Goal: Find specific page/section: Locate a particular part of the current website

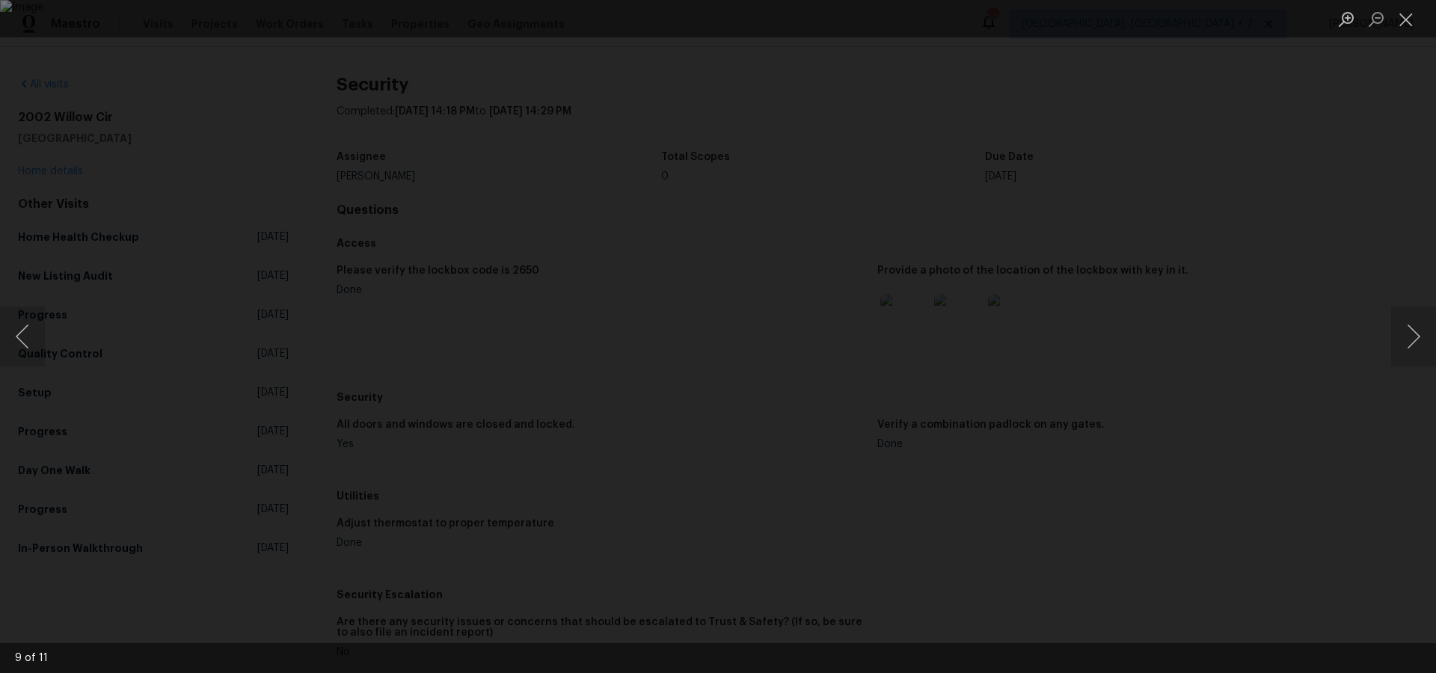
scroll to position [366, 0]
click at [864, 365] on img "Lightbox" at bounding box center [718, 336] width 1436 height 673
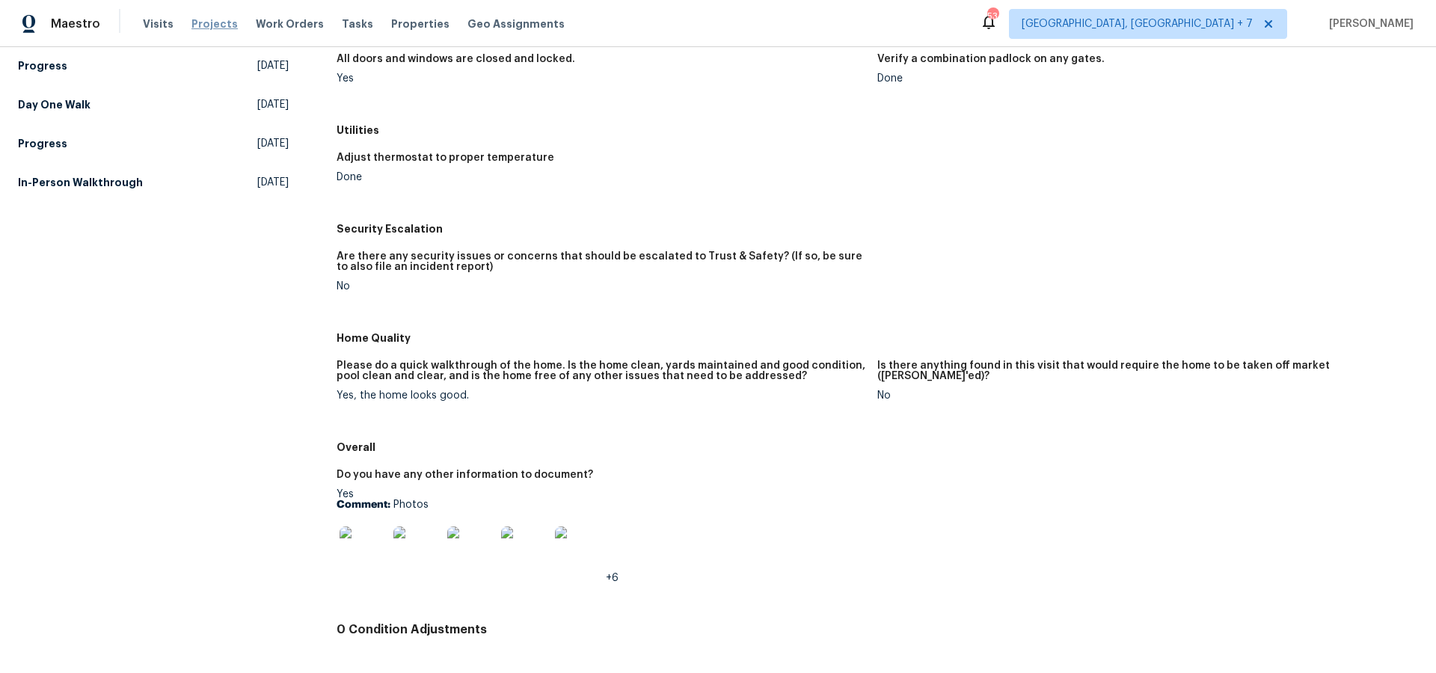
click at [224, 23] on span "Projects" at bounding box center [214, 23] width 46 height 15
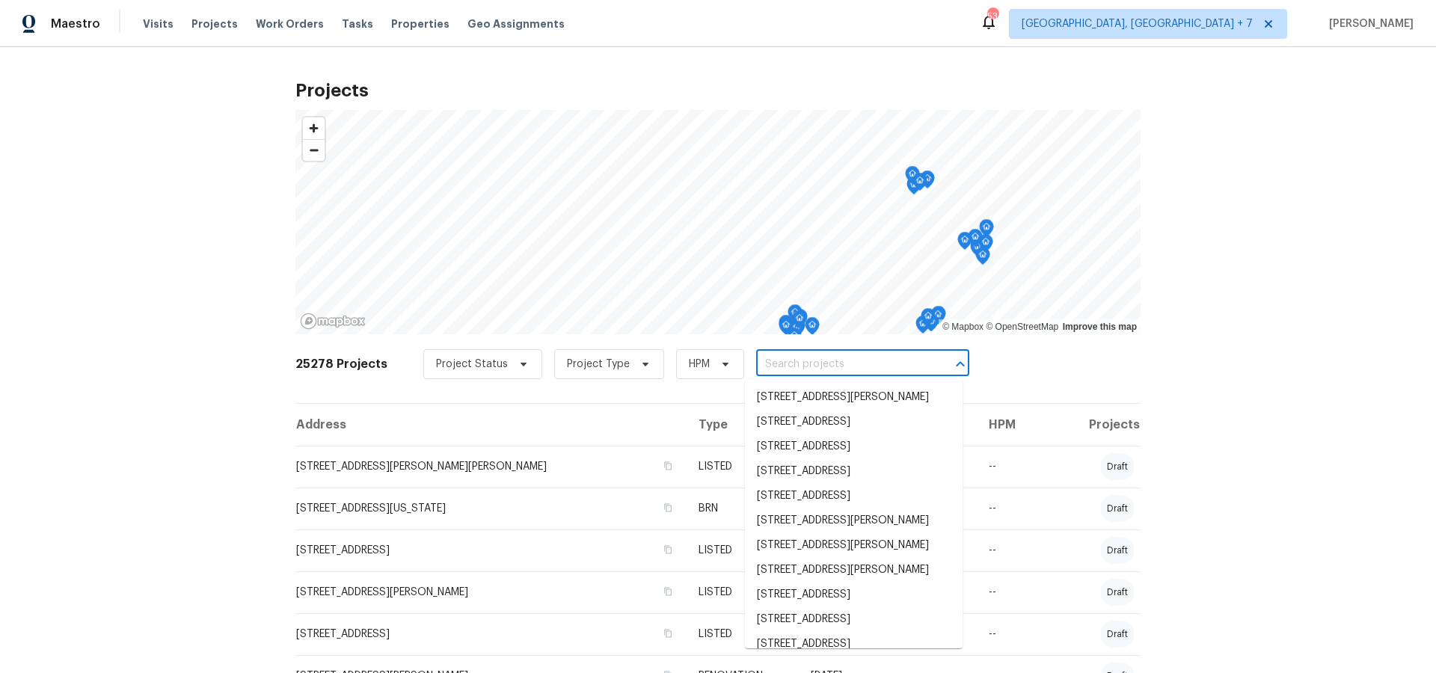
click at [811, 360] on input "text" at bounding box center [841, 364] width 171 height 23
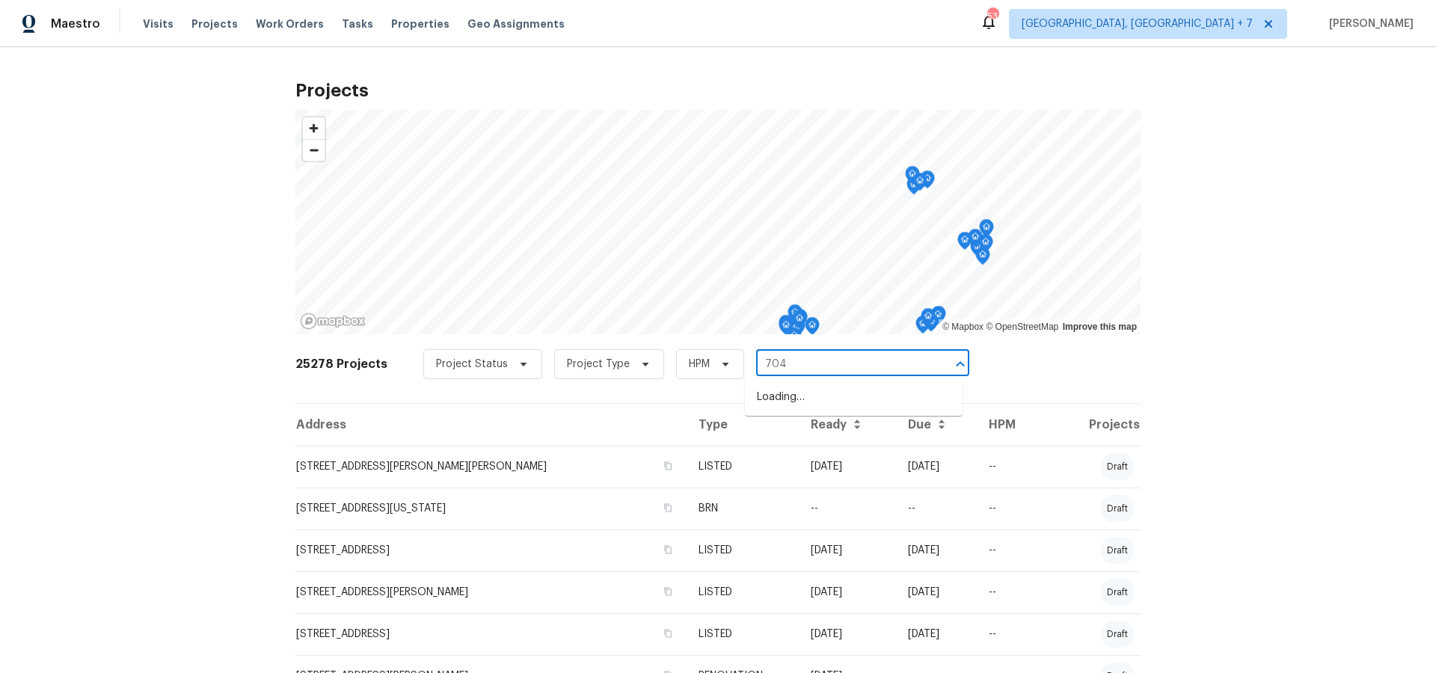
type input "7040"
click at [833, 400] on li "[STREET_ADDRESS][PERSON_NAME]" at bounding box center [854, 397] width 218 height 25
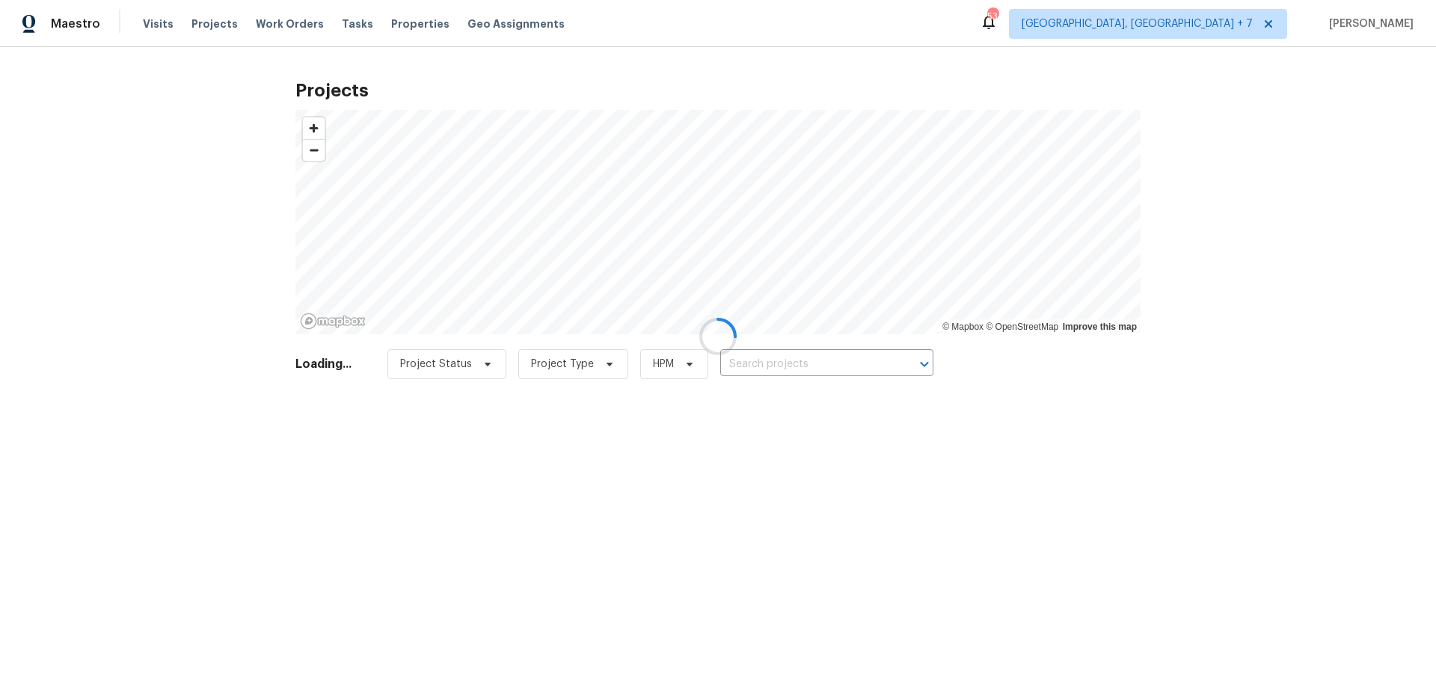
type input "[STREET_ADDRESS][PERSON_NAME]"
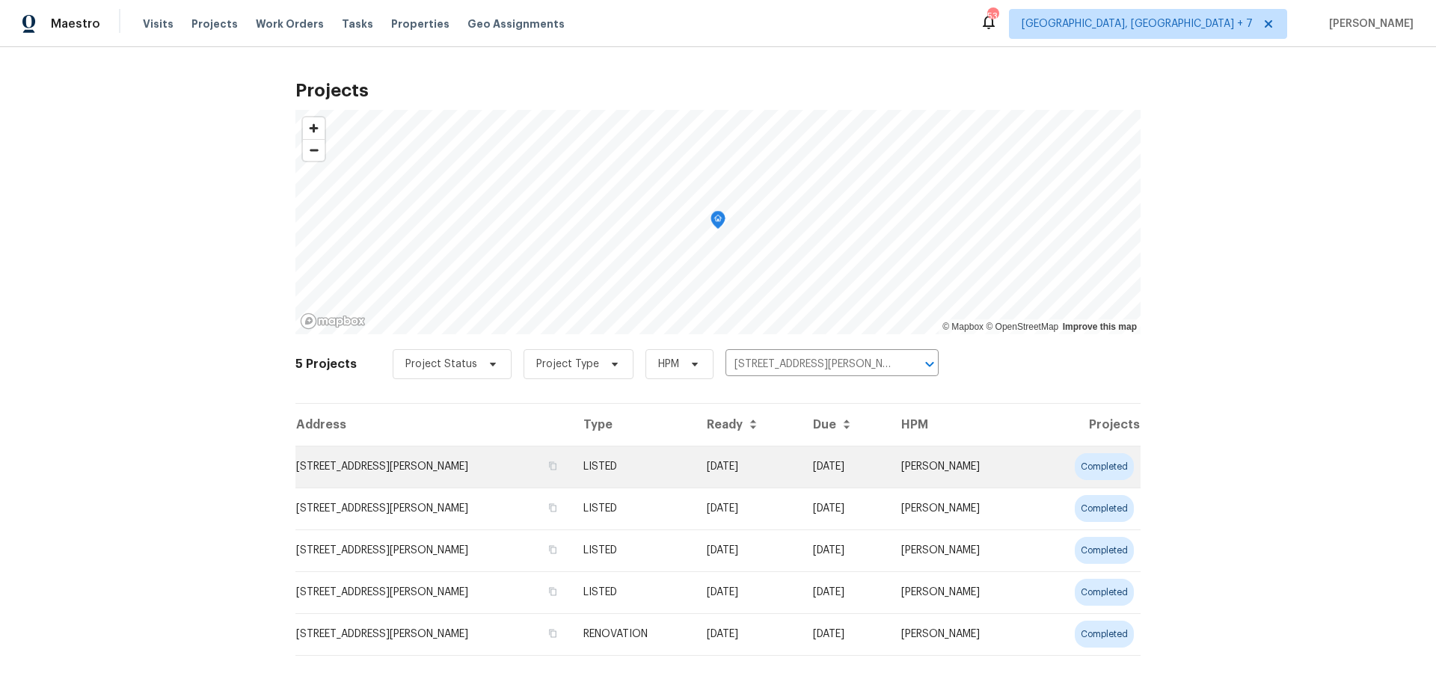
click at [478, 473] on td "[STREET_ADDRESS][PERSON_NAME]" at bounding box center [433, 467] width 276 height 42
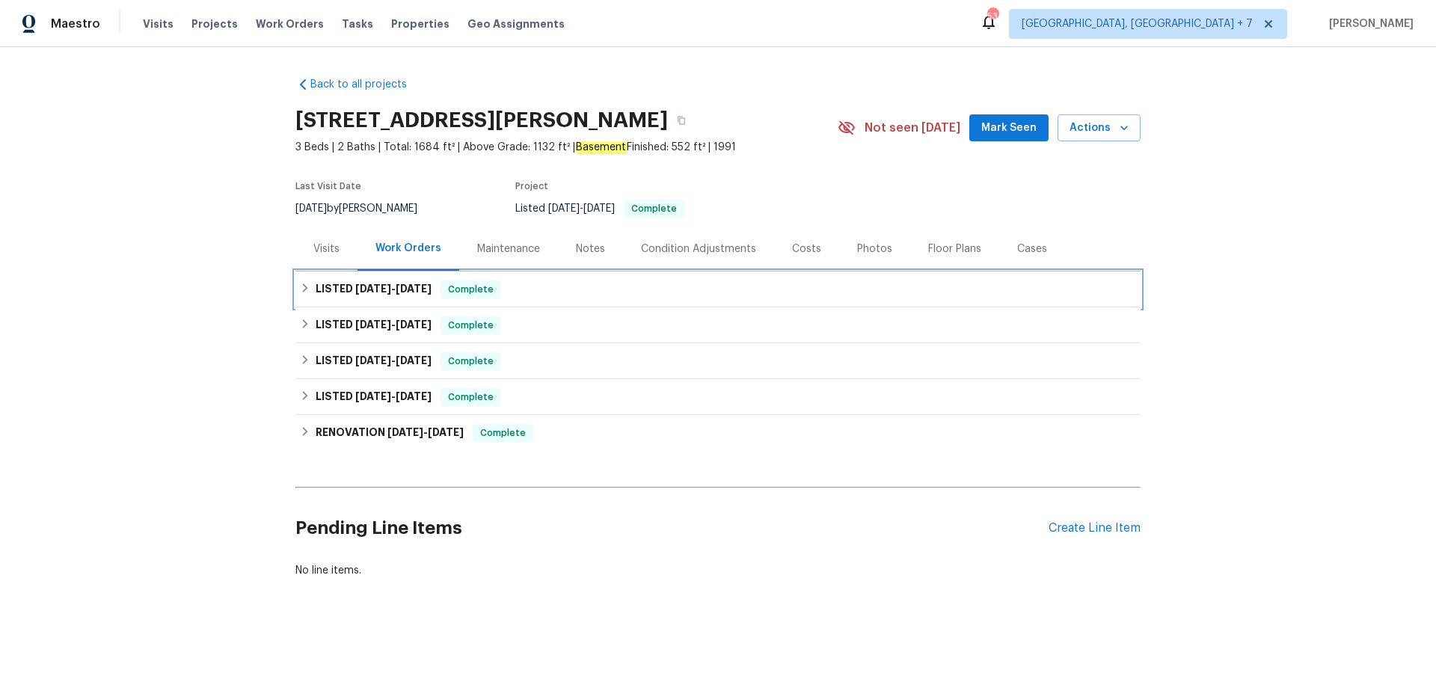
click at [396, 290] on span "[DATE] - [DATE]" at bounding box center [393, 288] width 76 height 10
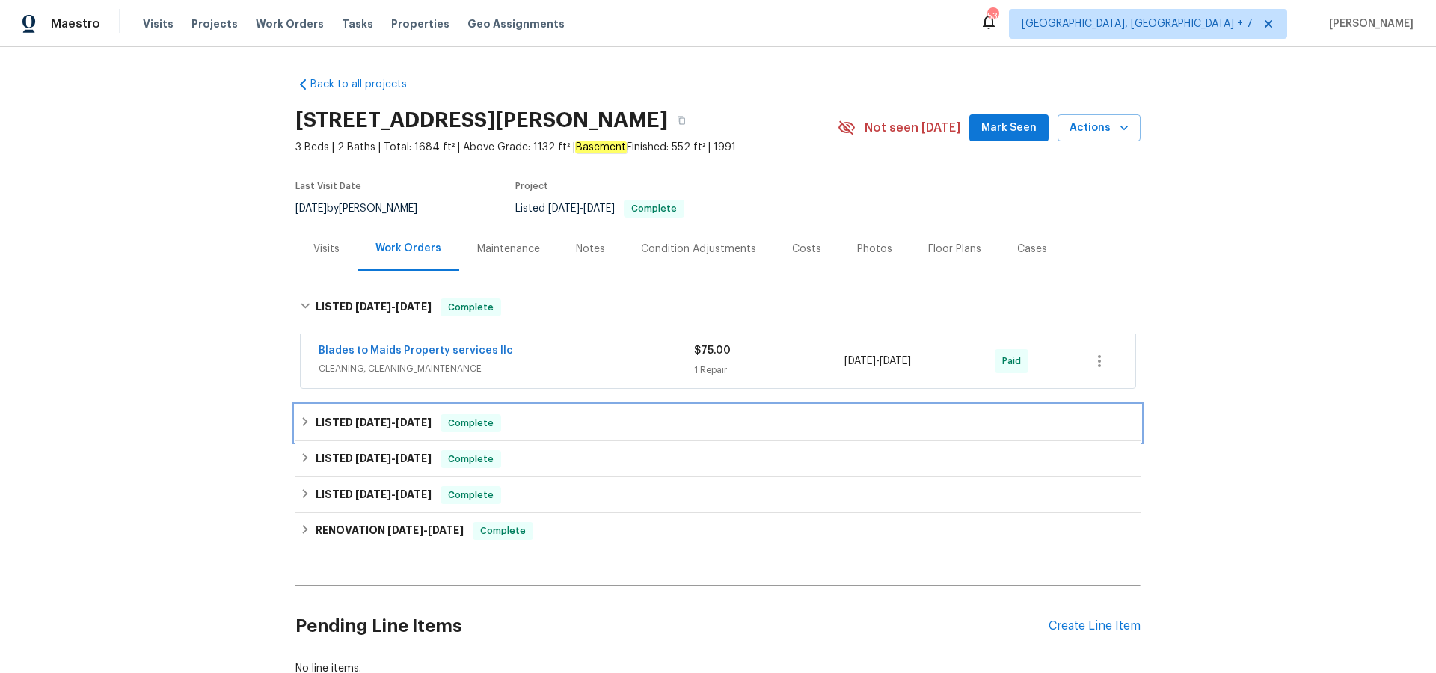
click at [391, 420] on span "[DATE] - [DATE]" at bounding box center [393, 422] width 76 height 10
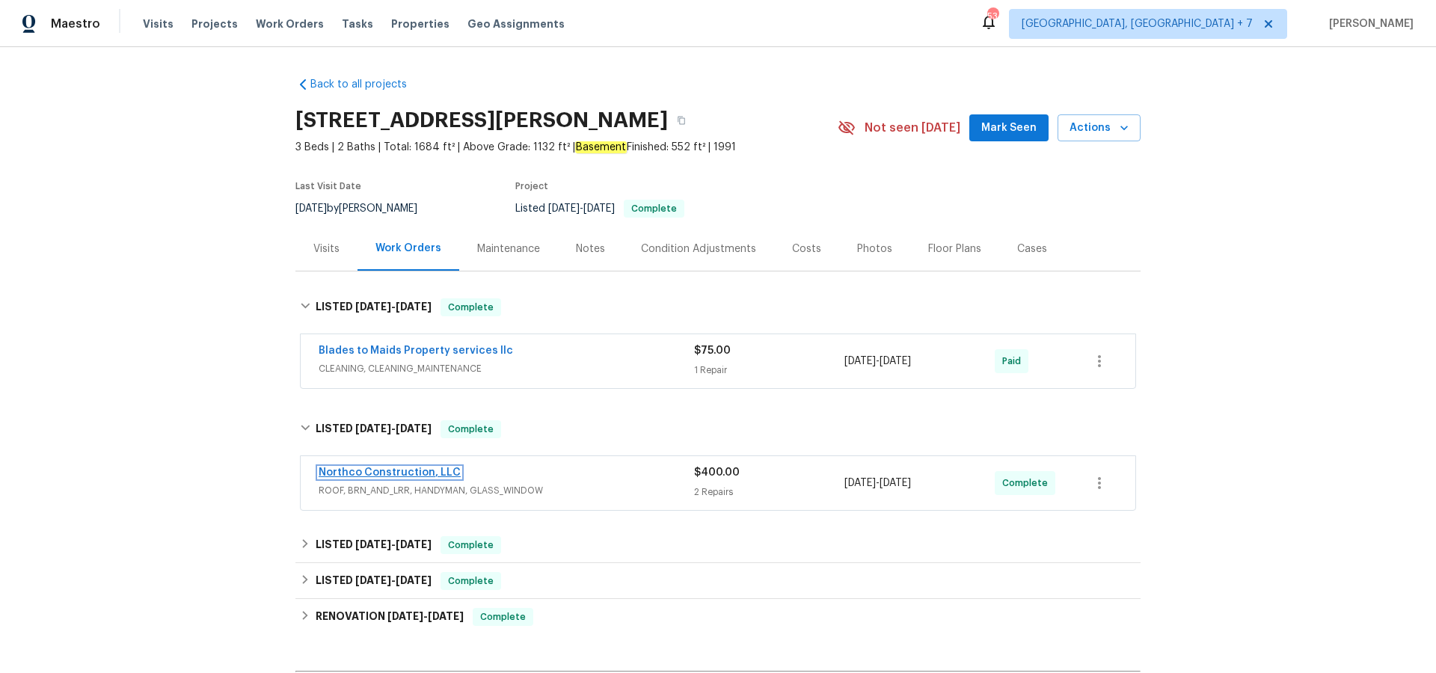
click at [390, 470] on link "Northco Construction, LLC" at bounding box center [390, 472] width 142 height 10
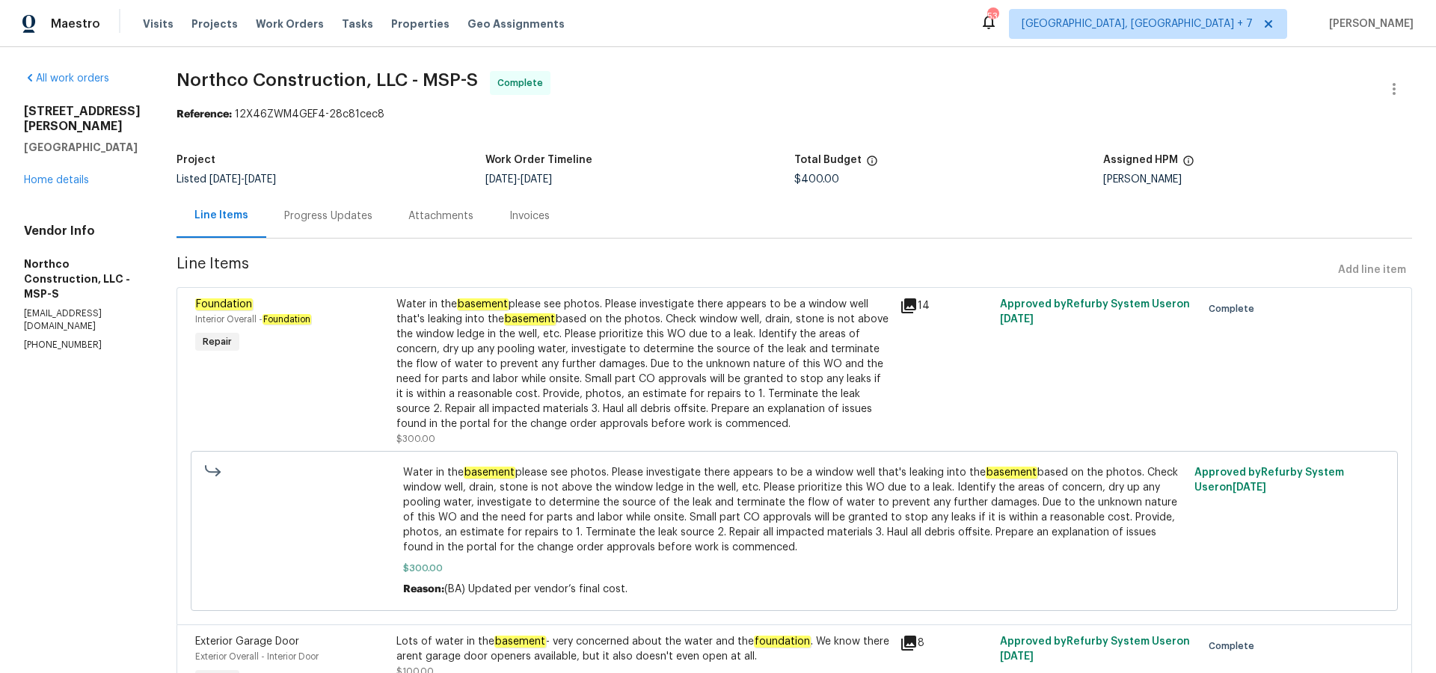
click at [900, 304] on icon at bounding box center [909, 306] width 18 height 18
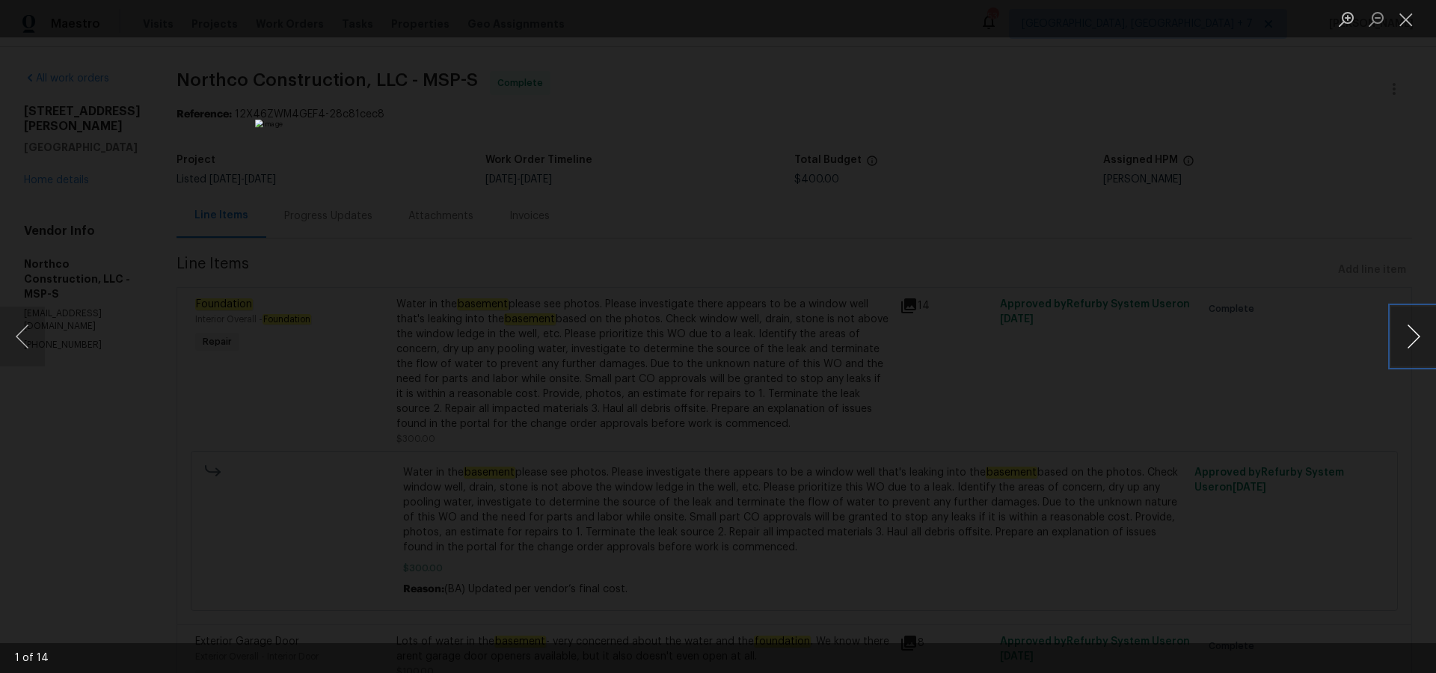
click at [1411, 341] on button "Next image" at bounding box center [1413, 337] width 45 height 60
